Goal: Transaction & Acquisition: Purchase product/service

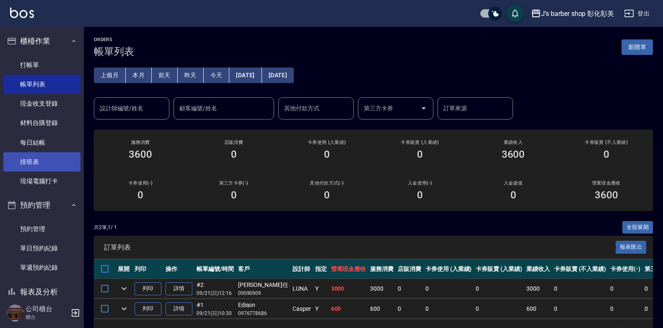
scroll to position [30, 0]
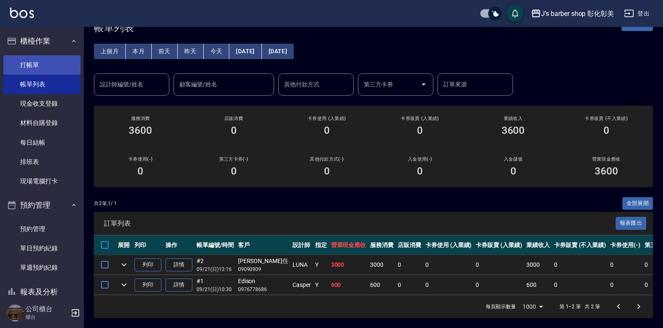
click at [8, 63] on link "打帳單" at bounding box center [41, 64] width 77 height 19
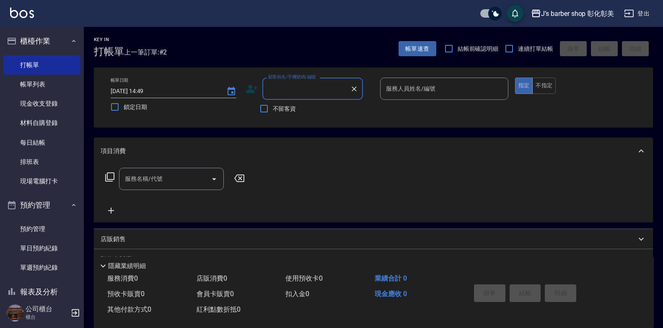
click at [297, 85] on input "顧客姓名/手機號碼/編號" at bounding box center [306, 88] width 80 height 15
click at [355, 106] on li "新客人 姓名未設定/表哥/null" at bounding box center [312, 110] width 101 height 14
type input "新客人 姓名未設定/表哥/null"
type input "LUNA(無代號)"
click at [136, 194] on div "服務名稱/代號 服務名稱/代號" at bounding box center [175, 192] width 149 height 48
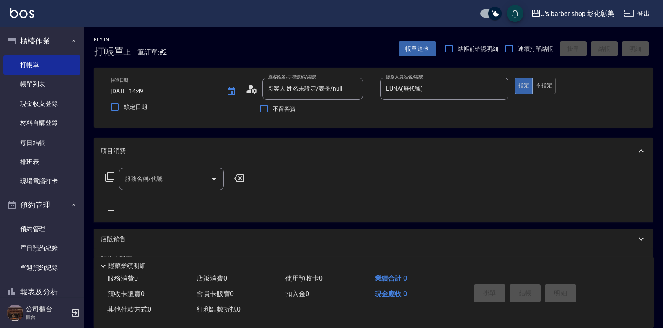
click at [145, 186] on div "服務名稱/代號" at bounding box center [171, 179] width 105 height 22
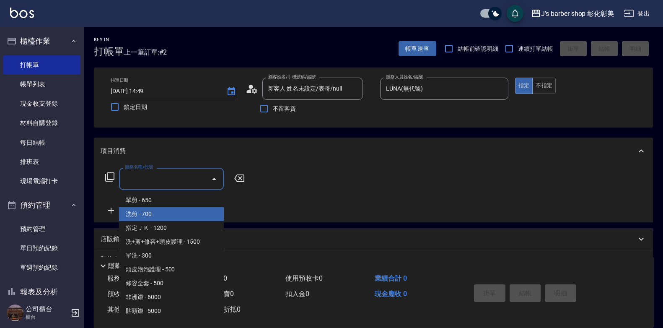
click at [162, 208] on span "洗剪 - 700" at bounding box center [171, 214] width 105 height 14
type input "洗剪(101)"
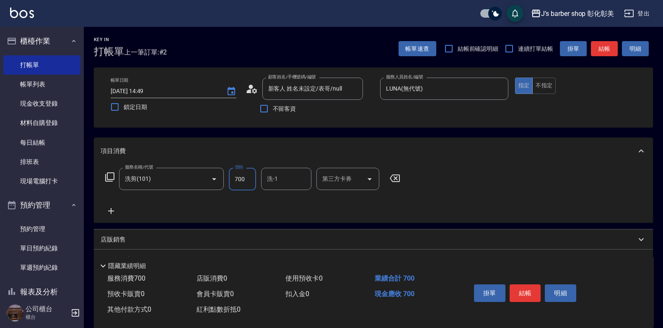
click at [244, 175] on input "700" at bounding box center [242, 179] width 27 height 23
type input "800"
click at [257, 181] on div "服務名稱/代號 洗剪(101) 服務名稱/代號 價格 800 價格 洗-1 洗-1 第三方卡券 第三方卡券" at bounding box center [253, 179] width 305 height 23
click at [273, 180] on input "洗-1" at bounding box center [286, 178] width 43 height 15
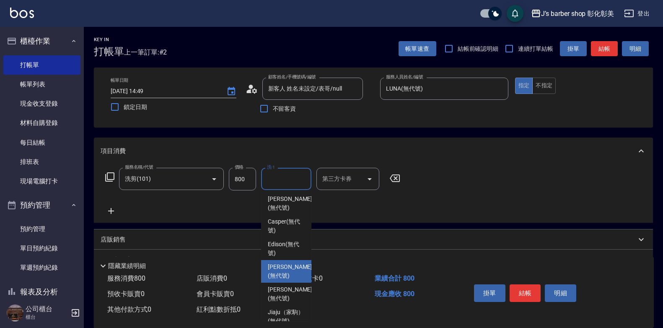
scroll to position [70, 0]
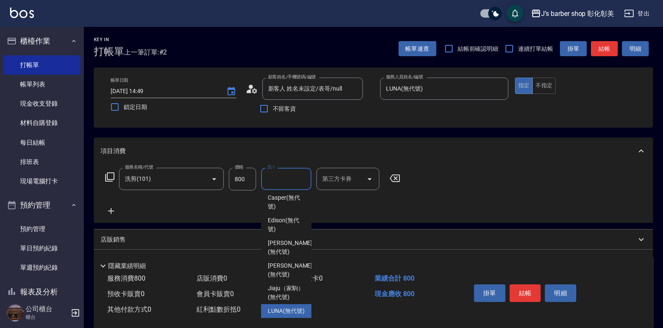
click at [298, 306] on span "LUNA (無代號)" at bounding box center [286, 310] width 37 height 9
type input "LUNA(無代號)"
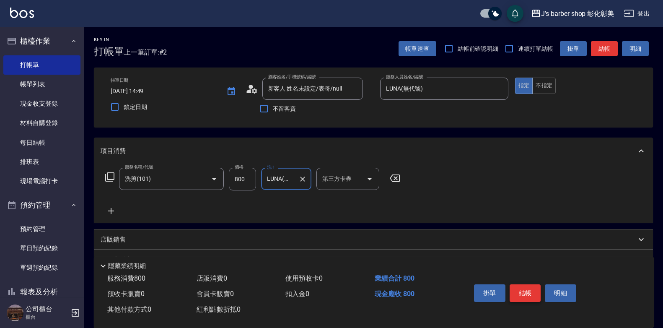
click at [530, 294] on button "結帳" at bounding box center [524, 293] width 31 height 18
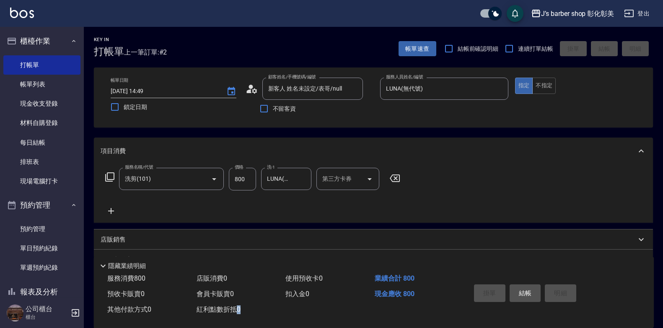
click at [530, 294] on div "掛單 結帳 明細" at bounding box center [524, 294] width 109 height 26
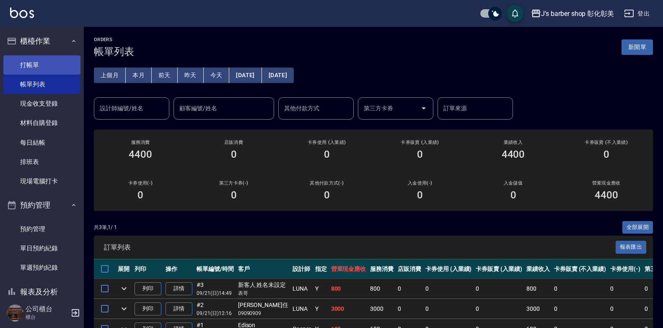
click at [57, 74] on link "打帳單" at bounding box center [41, 64] width 77 height 19
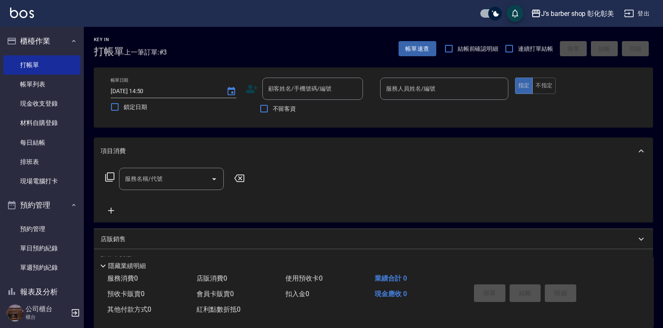
click at [289, 102] on label "不留客資" at bounding box center [275, 109] width 41 height 18
click at [273, 102] on input "不留客資" at bounding box center [264, 109] width 18 height 18
checkbox input "true"
drag, startPoint x: 546, startPoint y: 86, endPoint x: 524, endPoint y: 92, distance: 23.1
click at [542, 87] on button "不指定" at bounding box center [543, 85] width 23 height 16
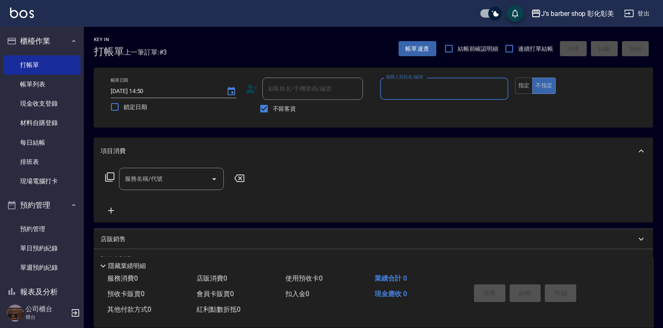
click at [458, 88] on input "服務人員姓名/編號" at bounding box center [444, 88] width 121 height 15
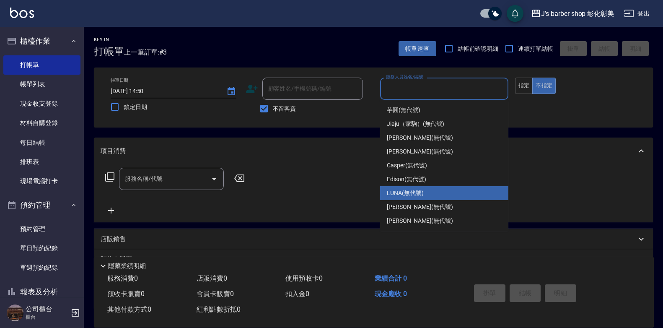
click at [412, 190] on span "LUNA (無代號)" at bounding box center [405, 192] width 37 height 9
click at [412, 190] on div "服務名稱/代號 服務名稱/代號" at bounding box center [373, 193] width 559 height 58
type input "LUNA(無代號)"
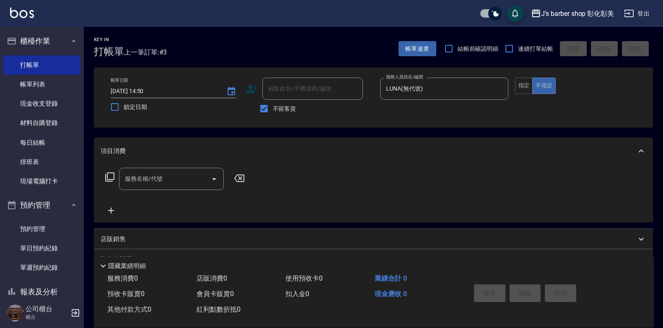
click at [157, 177] on div "服務名稱/代號 服務名稱/代號" at bounding box center [171, 179] width 105 height 22
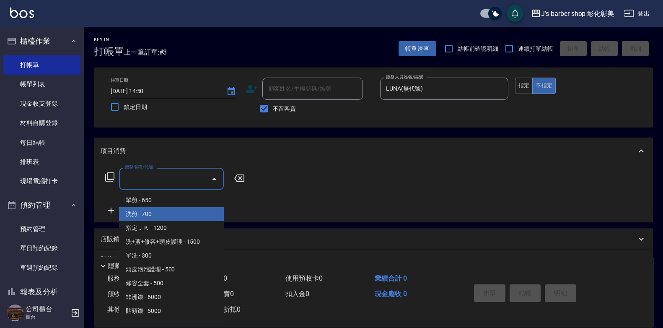
click at [160, 216] on span "洗剪 - 700" at bounding box center [171, 214] width 105 height 14
type input "洗剪(101)"
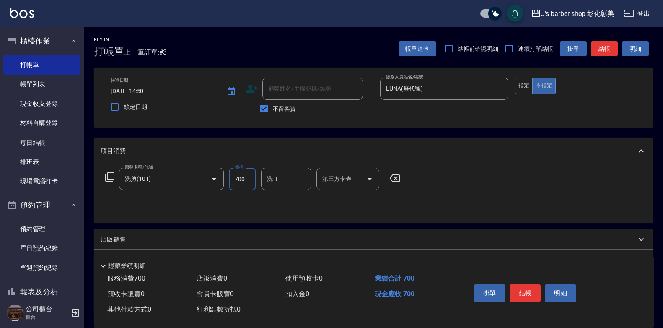
click at [241, 177] on input "700" at bounding box center [242, 179] width 27 height 23
type input "800"
click at [295, 183] on input "洗-1" at bounding box center [286, 178] width 43 height 15
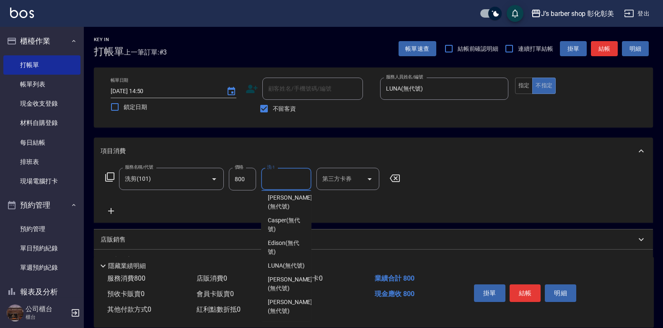
scroll to position [70, 0]
click at [292, 270] on span "LUNA (無代號)" at bounding box center [286, 265] width 37 height 9
type input "LUNA(無代號)"
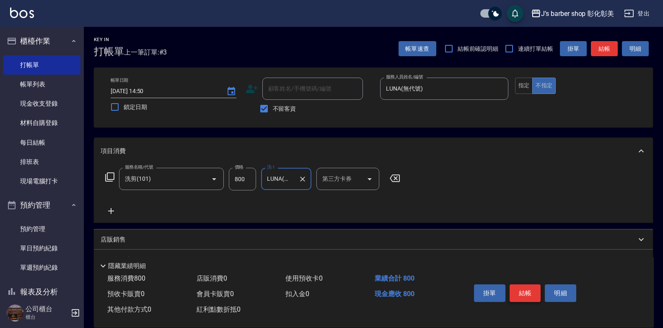
click at [533, 284] on button "結帳" at bounding box center [524, 293] width 31 height 18
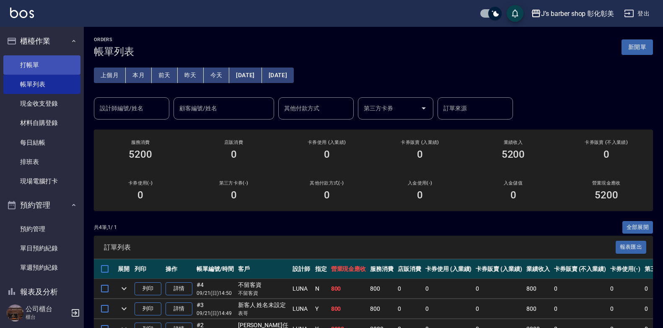
click at [47, 64] on link "打帳單" at bounding box center [41, 64] width 77 height 19
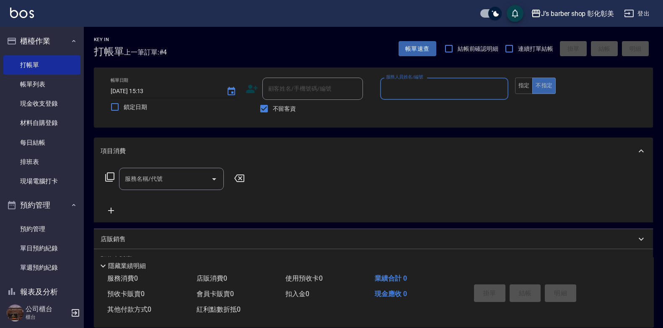
click at [532, 77] on button "不指定" at bounding box center [543, 85] width 23 height 16
type button "false"
click at [436, 84] on input "服務人員姓名/編號" at bounding box center [444, 88] width 121 height 15
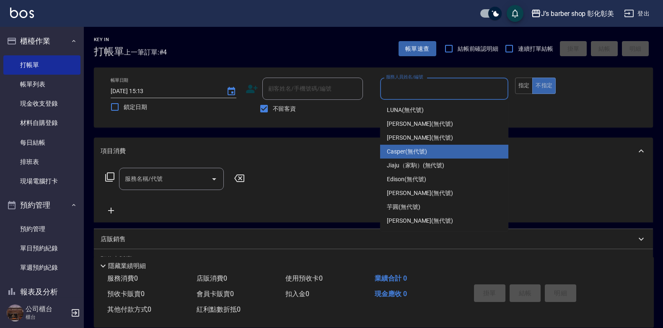
click at [395, 157] on div "Casper (無代號)" at bounding box center [444, 152] width 128 height 14
type input "Casper(無代號)"
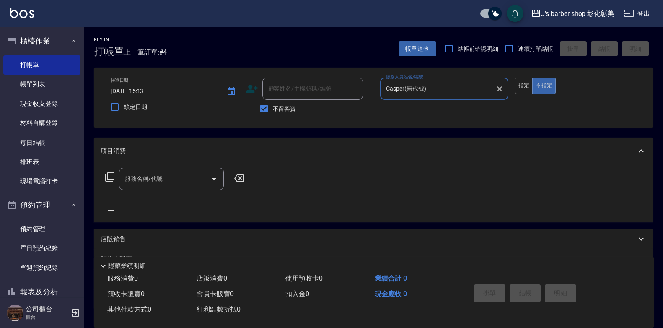
click at [144, 91] on input "[DATE] 15:13" at bounding box center [164, 91] width 107 height 14
type input "[DATE] 14:00"
click at [189, 182] on input "服務名稱/代號" at bounding box center [165, 178] width 85 height 15
click at [191, 180] on input "服務名稱/代號" at bounding box center [165, 178] width 85 height 15
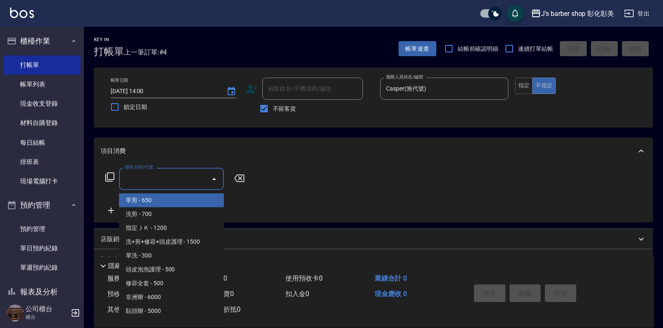
click at [191, 180] on input "服務名稱/代號" at bounding box center [165, 178] width 85 height 15
click at [172, 183] on input "服務名稱/代號" at bounding box center [165, 178] width 85 height 15
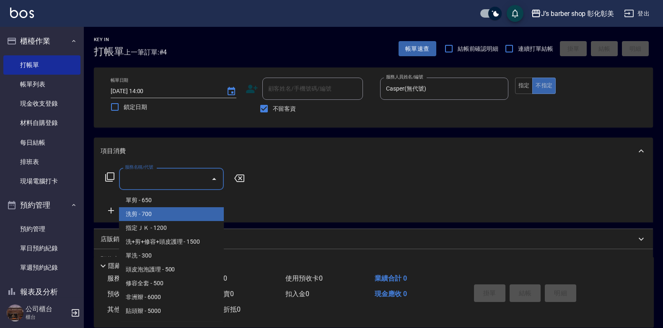
click at [170, 214] on span "洗剪 - 700" at bounding box center [171, 214] width 105 height 14
type input "洗剪(101)"
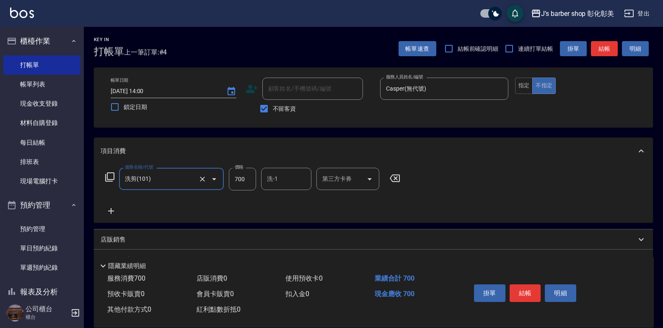
click at [274, 178] on div "洗-1 洗-1" at bounding box center [286, 179] width 50 height 22
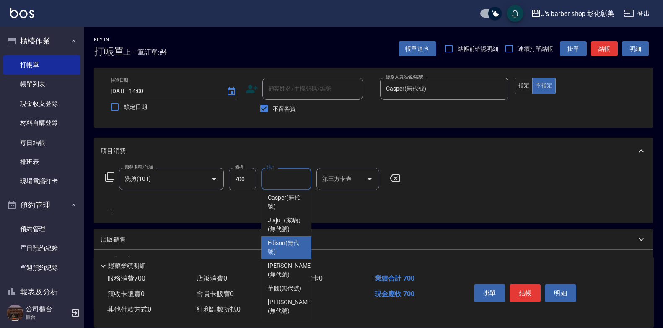
scroll to position [70, 0]
click at [110, 226] on div "項目消費 服務名稱/代號 洗剪(101) 服務名稱/代號 價格 700 價格 洗-1 洗-1 第三方卡券 第三方卡券 店販銷售 服務人員姓名/編號 服務人員姓…" at bounding box center [373, 223] width 559 height 172
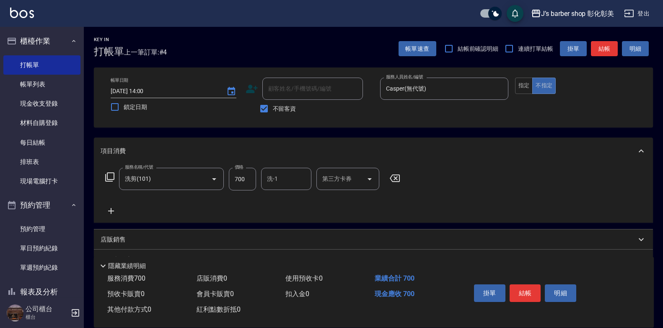
click at [107, 240] on p "店販銷售" at bounding box center [113, 239] width 25 height 9
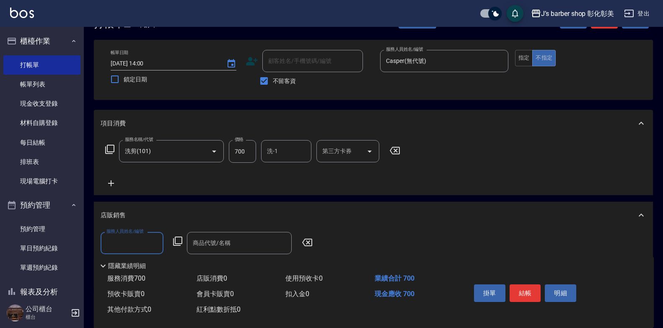
scroll to position [42, 0]
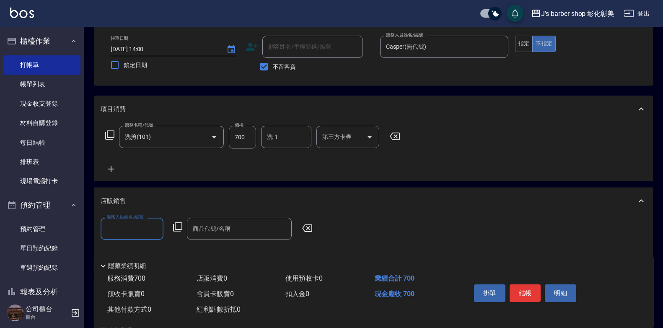
click at [149, 228] on input "服務人員姓名/編號" at bounding box center [131, 228] width 55 height 15
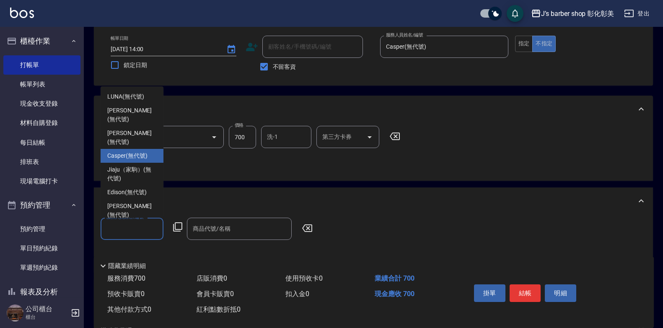
click at [136, 151] on span "Casper (無代號)" at bounding box center [127, 155] width 40 height 9
type input "Casper(無代號)"
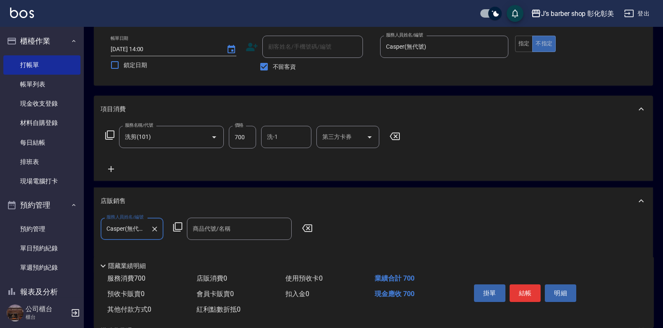
click at [227, 221] on input "商品代號/名稱" at bounding box center [239, 228] width 97 height 15
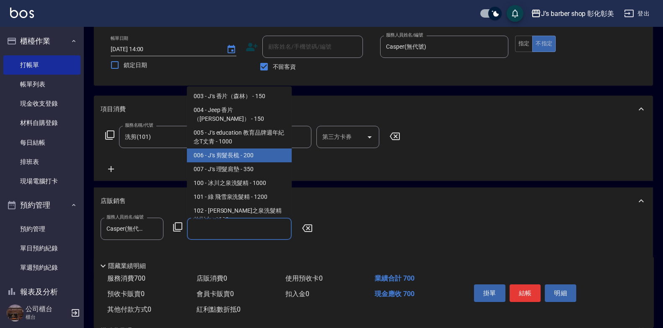
click at [256, 148] on span "006 - J‘s 剪髮長梳 - 200" at bounding box center [239, 155] width 105 height 14
type input "J‘s 剪髮長梳"
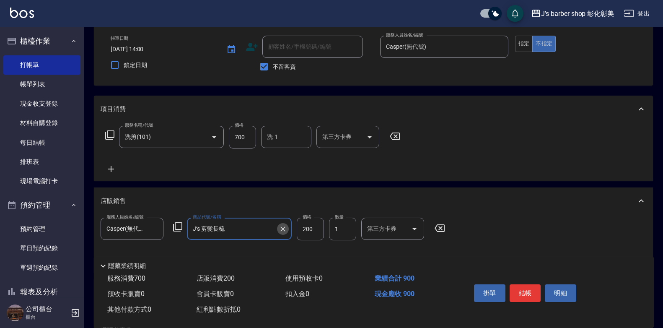
click at [284, 232] on icon "Clear" at bounding box center [283, 229] width 8 height 8
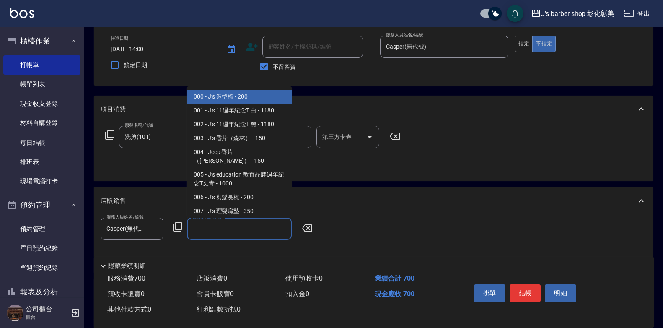
click at [269, 229] on input "商品代號/名稱" at bounding box center [239, 228] width 97 height 15
click at [238, 98] on span "000 - J‘s 造型梳 - 200" at bounding box center [239, 97] width 105 height 14
type input "J‘s 造型梳"
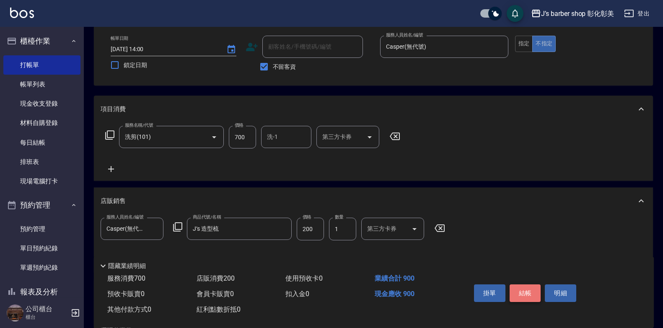
click at [513, 288] on button "結帳" at bounding box center [524, 293] width 31 height 18
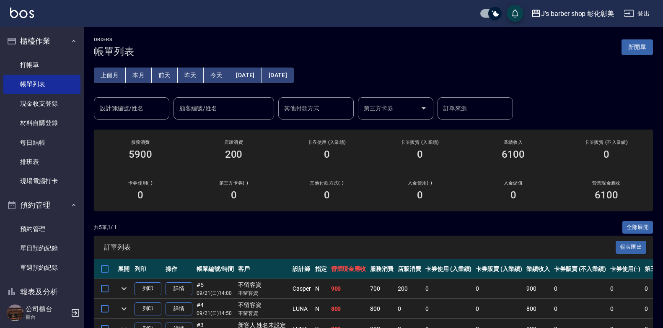
scroll to position [90, 0]
